Goal: Check status: Check status

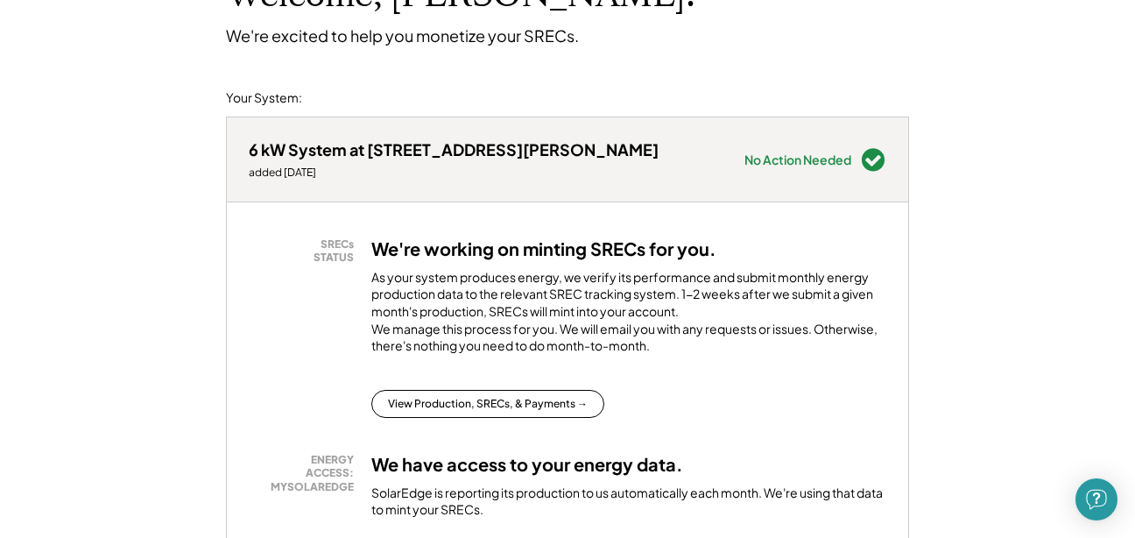
scroll to position [158, 0]
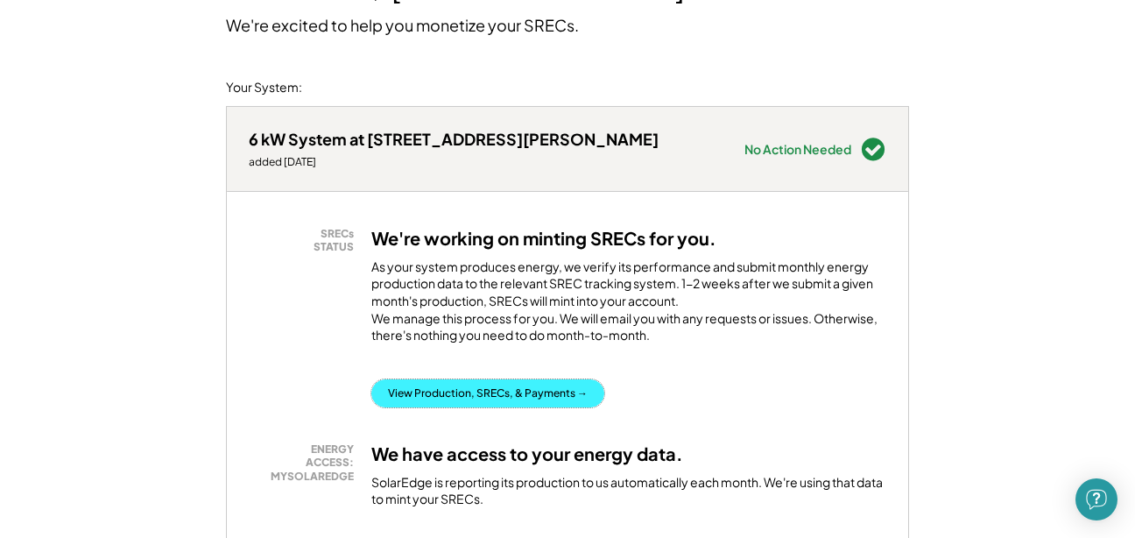
click at [524, 407] on button "View Production, SRECs, & Payments →" at bounding box center [487, 393] width 233 height 28
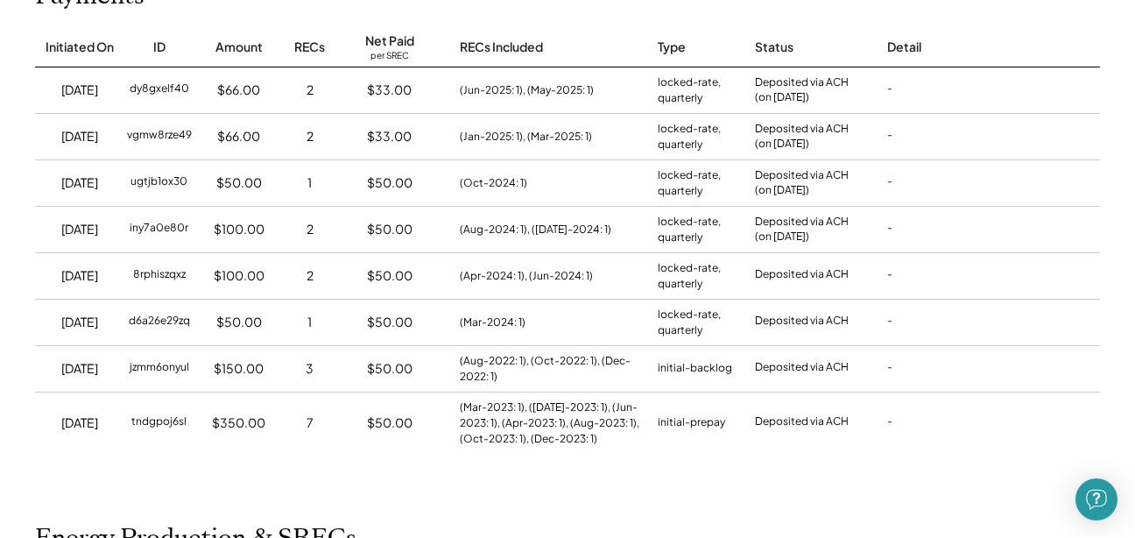
scroll to position [239, 0]
